Goal: Task Accomplishment & Management: Complete application form

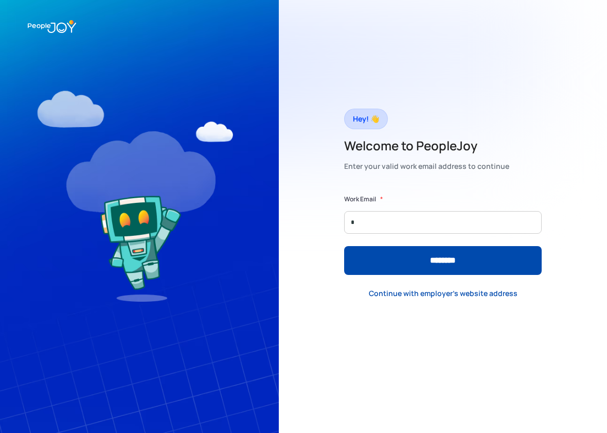
type input "**********"
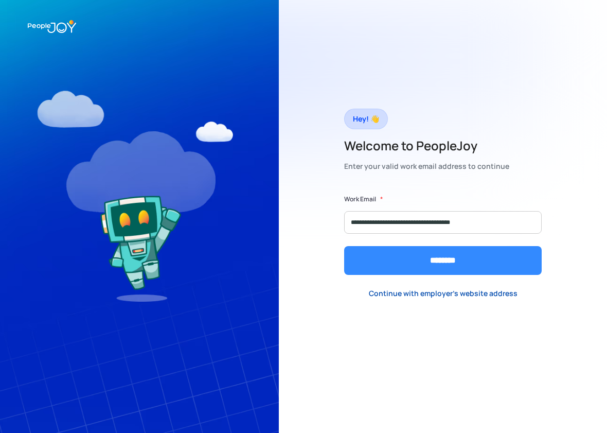
click at [480, 259] on input "********" at bounding box center [443, 260] width 198 height 29
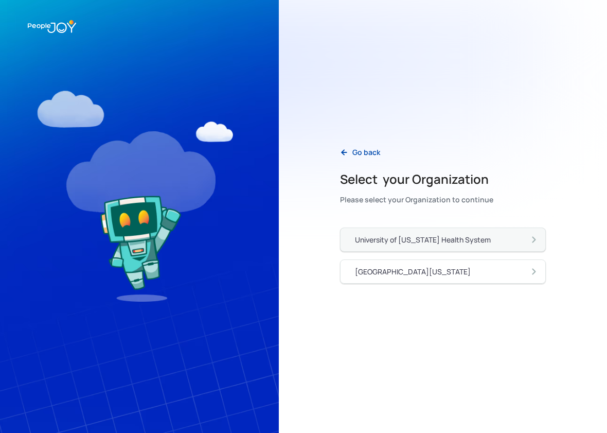
click at [506, 240] on div "University of [US_STATE] Health System" at bounding box center [447, 239] width 184 height 11
